Goal: Transaction & Acquisition: Obtain resource

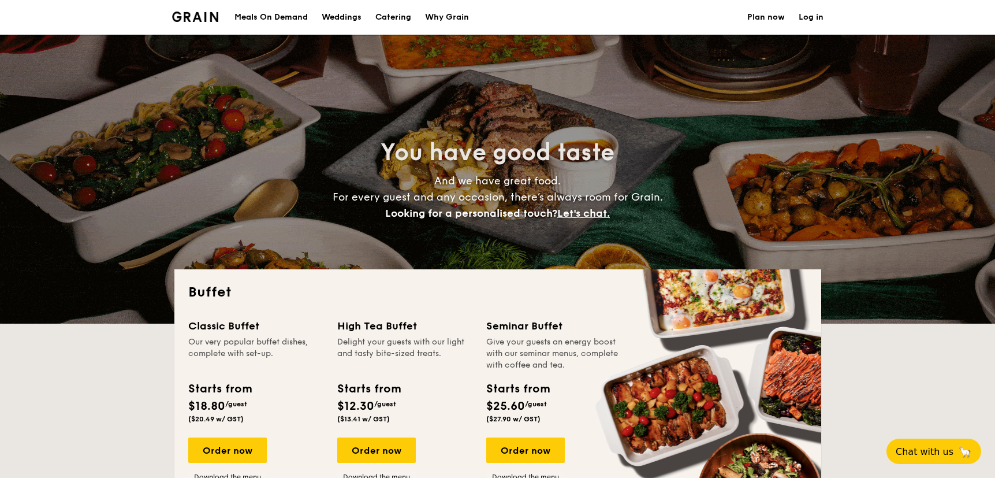
select select
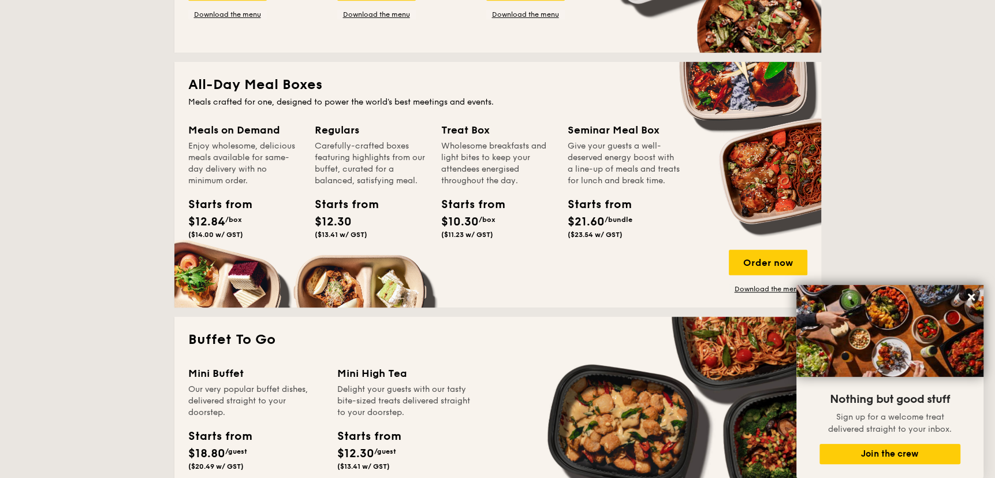
scroll to position [231, 0]
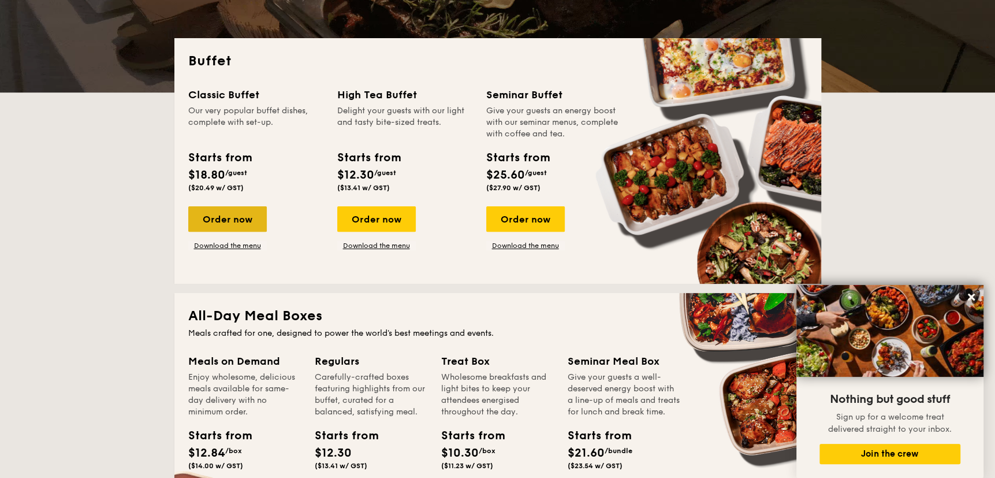
click at [229, 225] on div "Order now" at bounding box center [227, 218] width 79 height 25
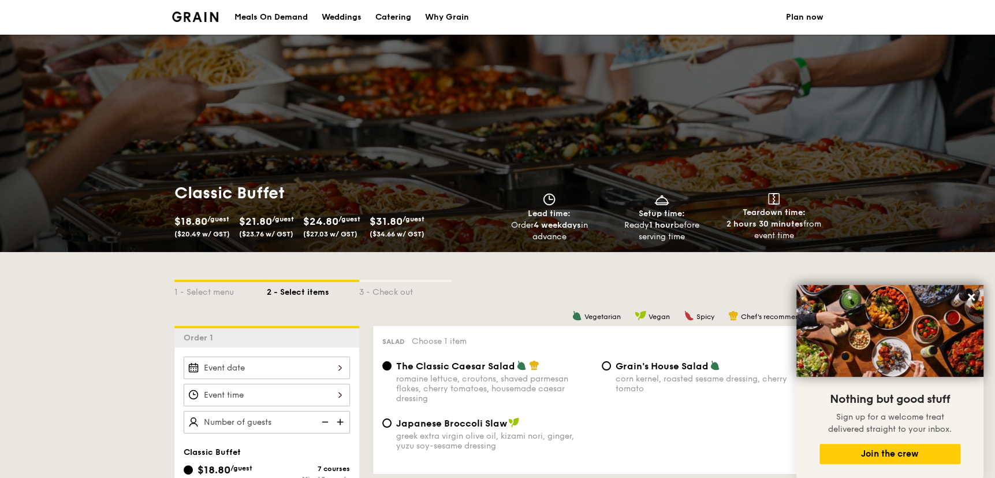
select select
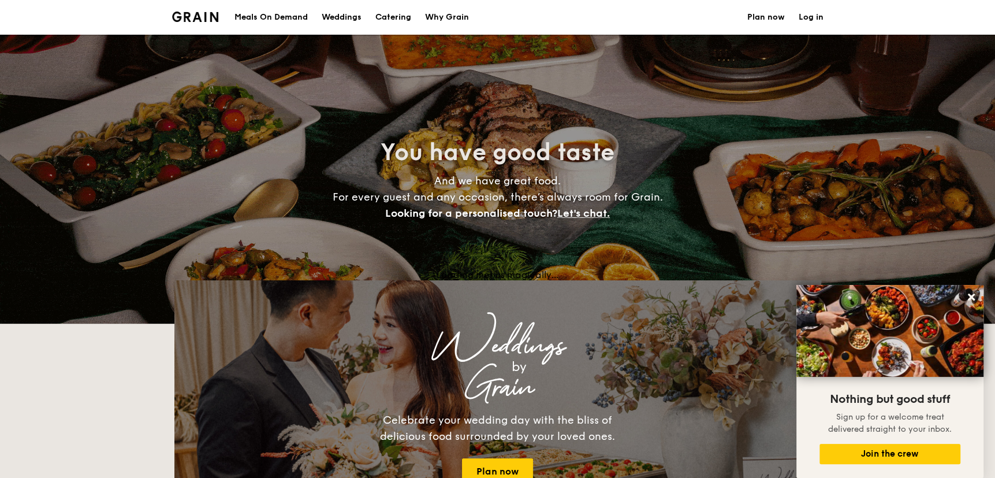
scroll to position [231, 0]
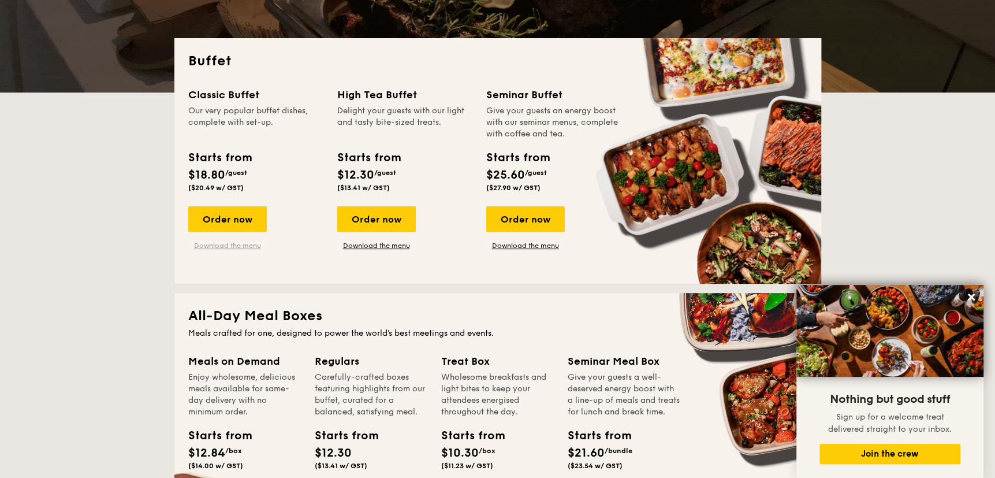
click at [238, 244] on link "Download the menu" at bounding box center [227, 245] width 79 height 9
